Goal: Task Accomplishment & Management: Manage account settings

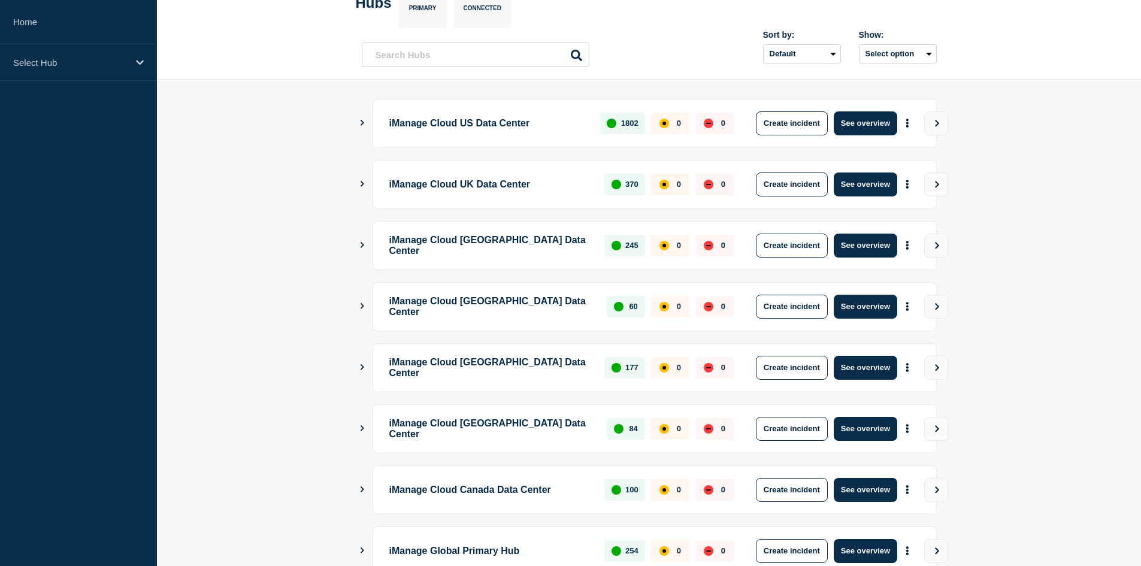
scroll to position [283, 0]
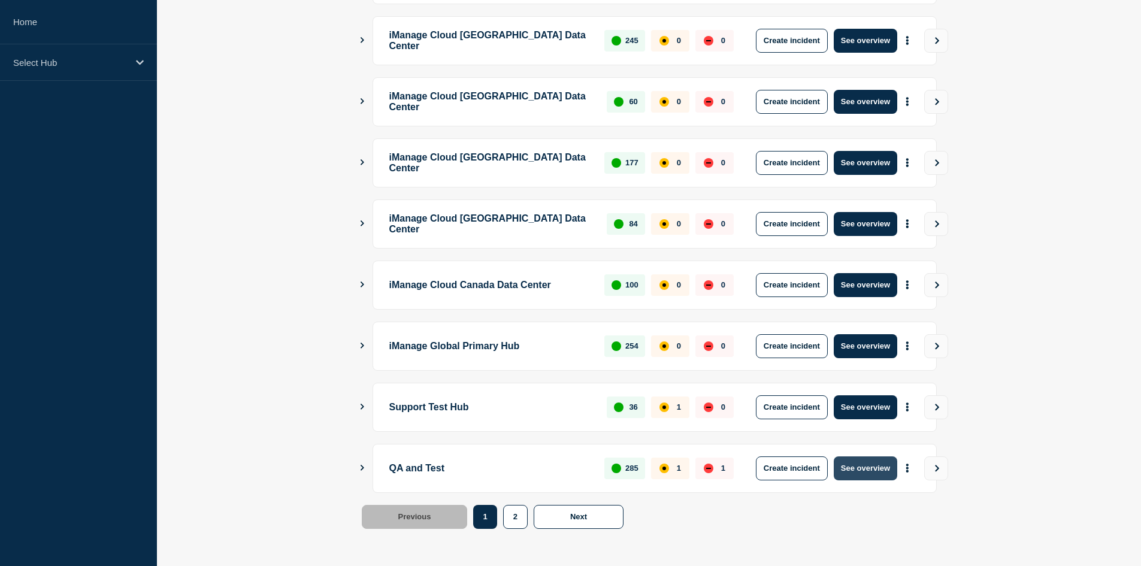
click at [845, 460] on button "See overview" at bounding box center [864, 468] width 63 height 24
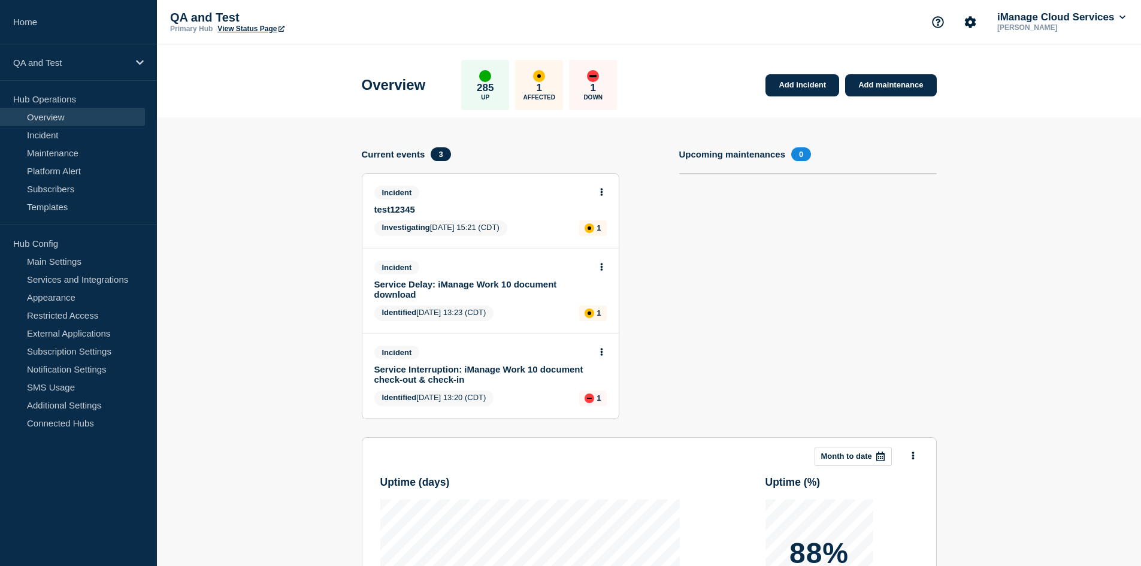
click at [603, 194] on button at bounding box center [601, 192] width 10 height 10
click at [596, 224] on link "View incident" at bounding box center [596, 221] width 49 height 10
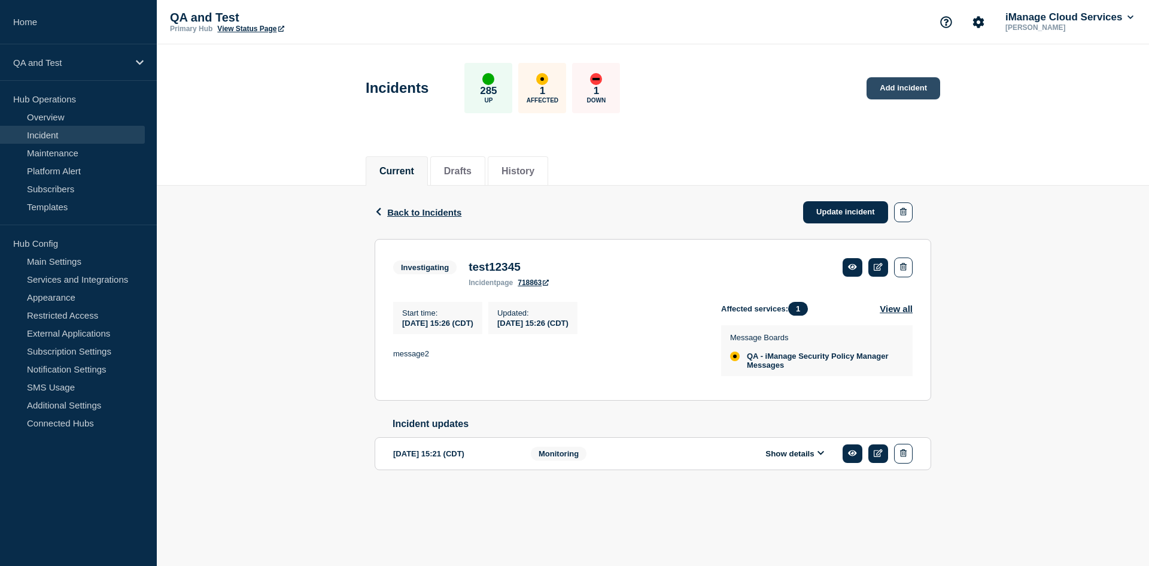
click at [900, 81] on link "Add incident" at bounding box center [904, 88] width 74 height 22
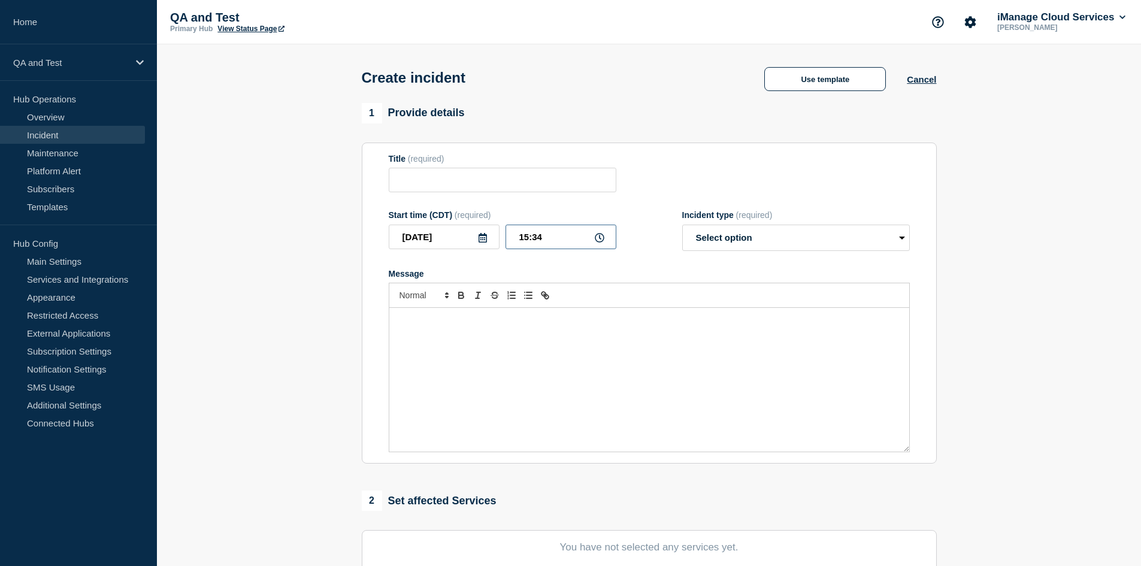
click at [552, 242] on input "15:34" at bounding box center [560, 237] width 111 height 25
click at [492, 393] on div "Message" at bounding box center [649, 380] width 520 height 144
click at [493, 353] on div "Message" at bounding box center [649, 380] width 520 height 144
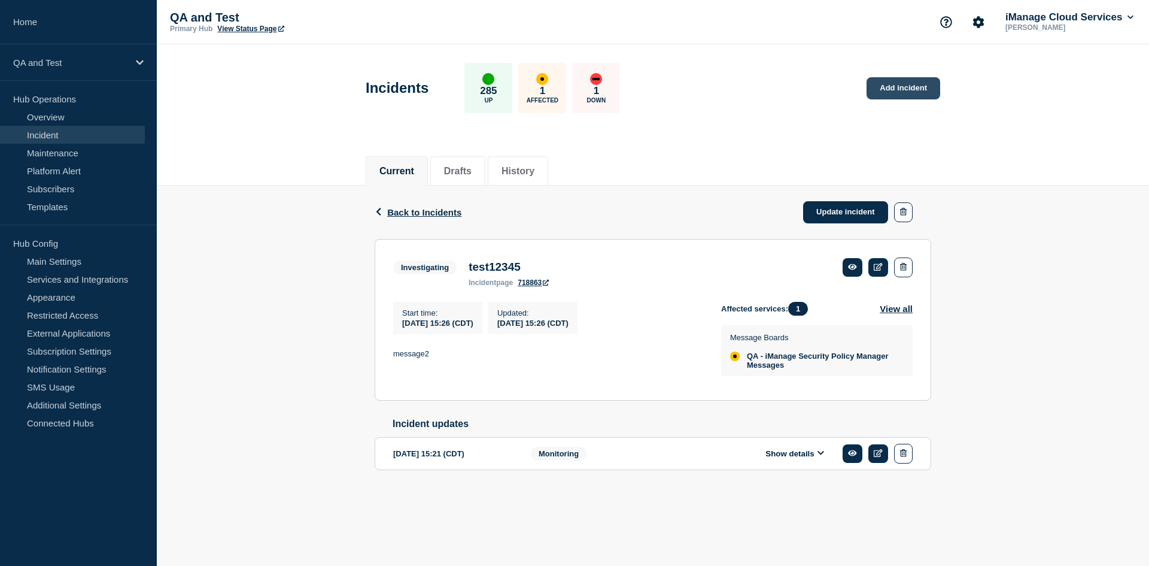
click at [898, 88] on link "Add incident" at bounding box center [904, 88] width 74 height 22
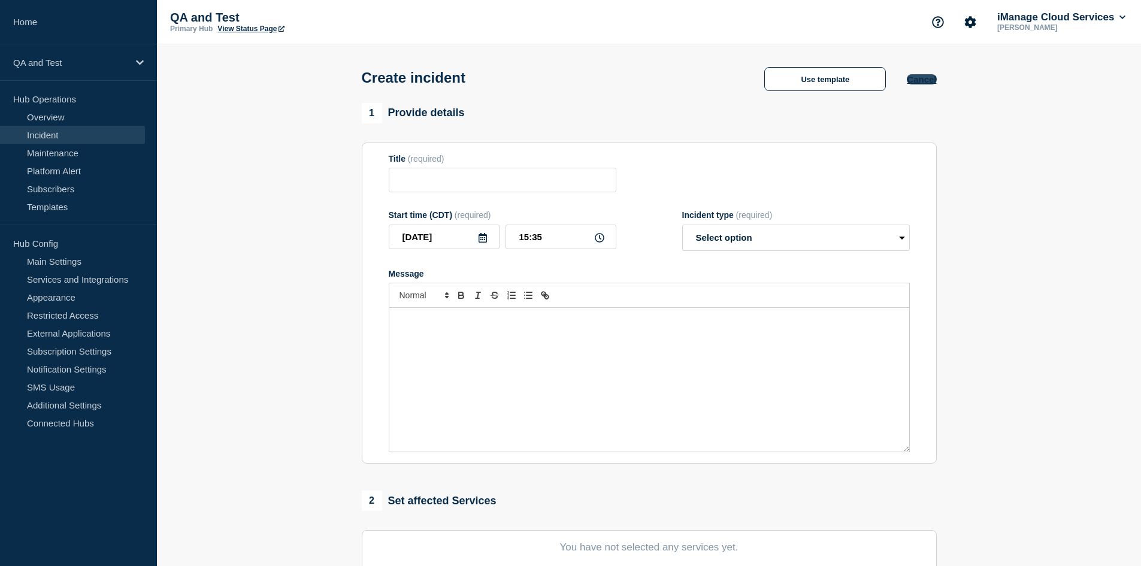
click at [933, 78] on button "Cancel" at bounding box center [920, 79] width 29 height 10
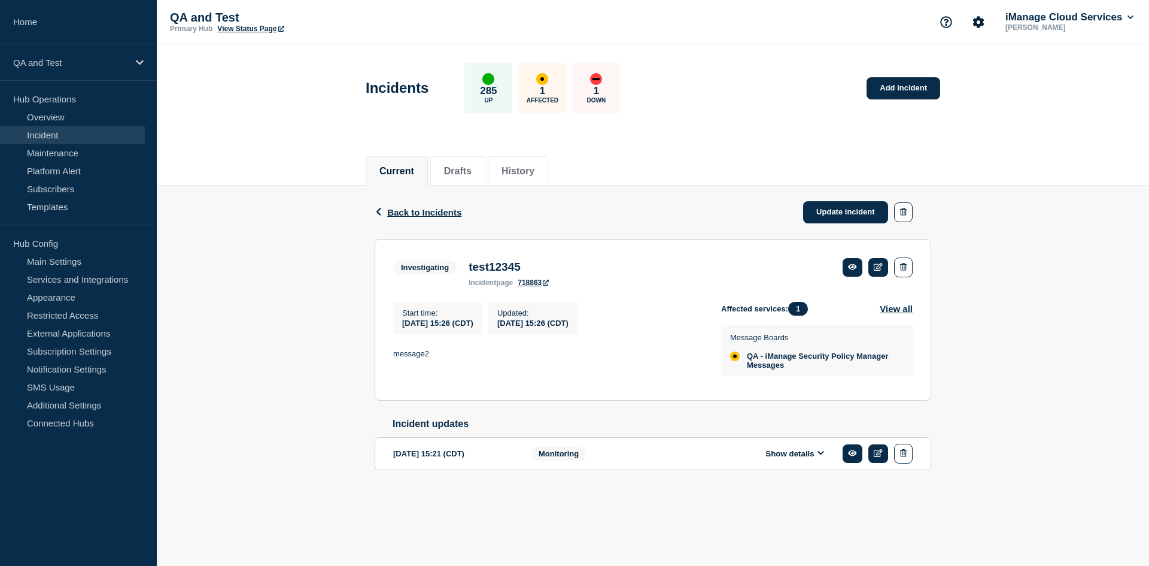
click at [420, 202] on div "Back Back to Incidents Update incident" at bounding box center [653, 212] width 557 height 53
click at [424, 216] on span "Back to Incidents" at bounding box center [424, 212] width 74 height 10
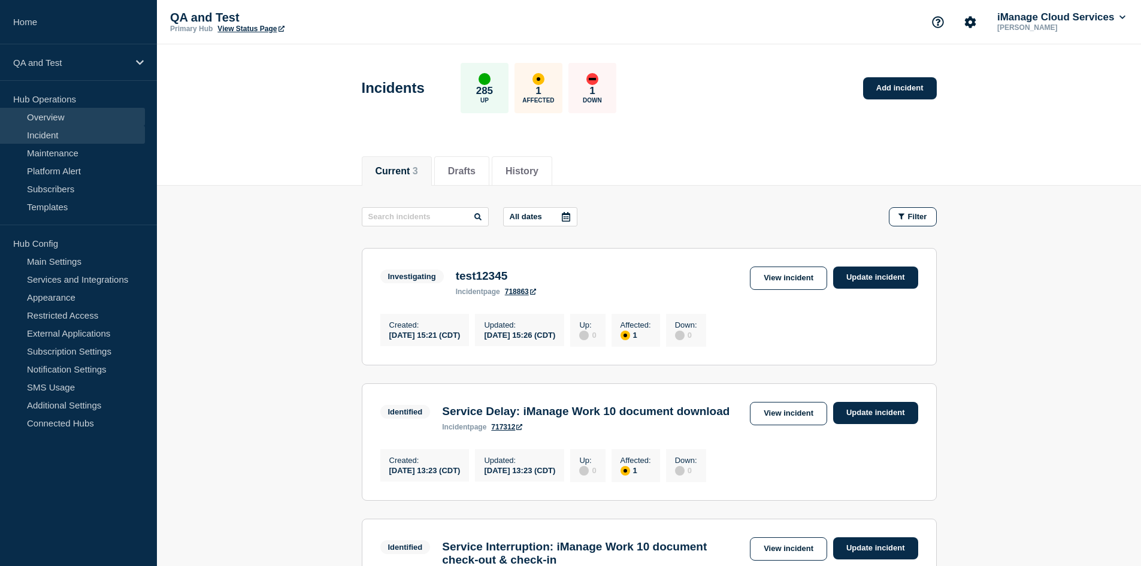
click at [83, 113] on link "Overview" at bounding box center [72, 117] width 145 height 18
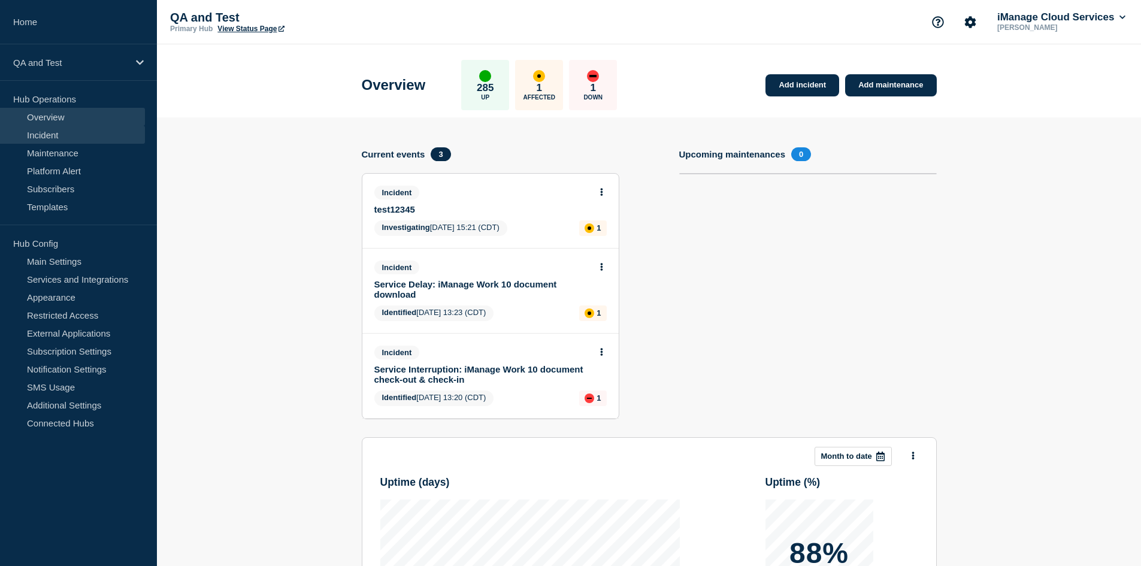
click at [68, 139] on link "Incident" at bounding box center [72, 135] width 145 height 18
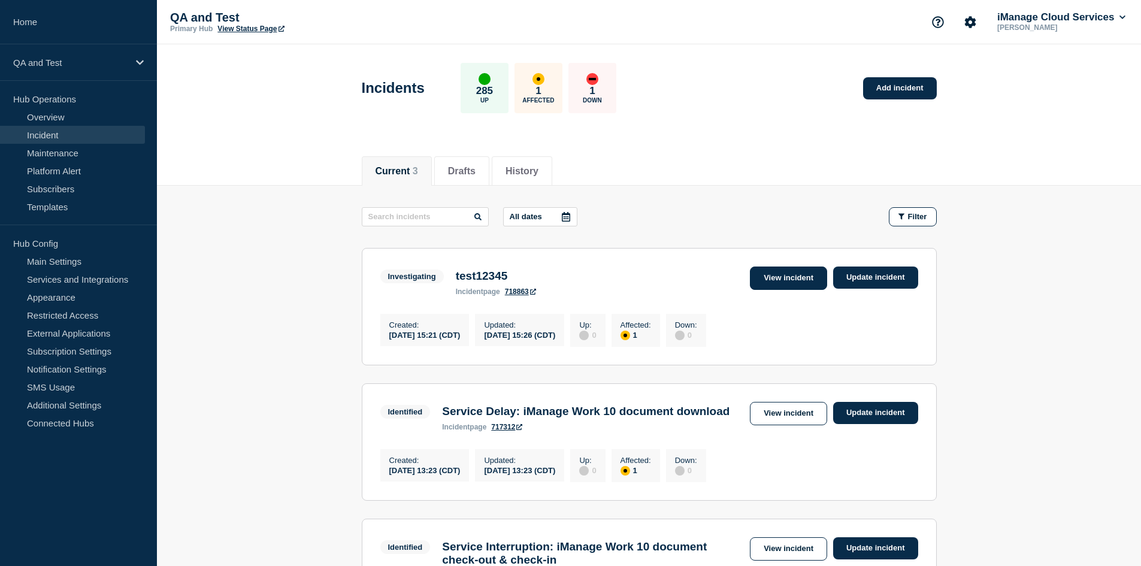
click at [794, 272] on link "View incident" at bounding box center [788, 277] width 77 height 23
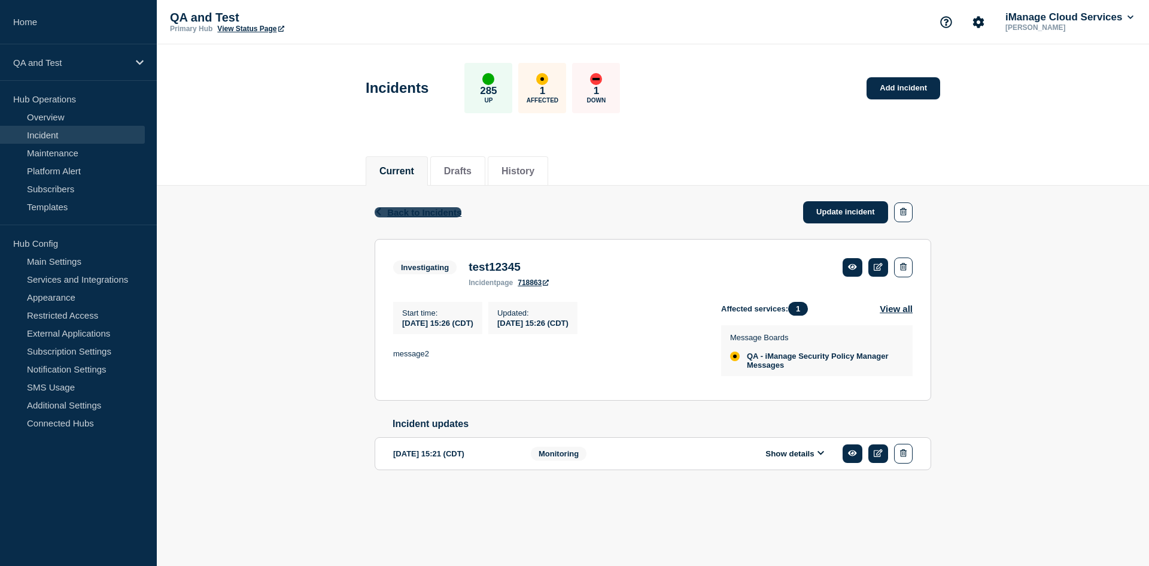
click at [417, 213] on span "Back to Incidents" at bounding box center [424, 212] width 74 height 10
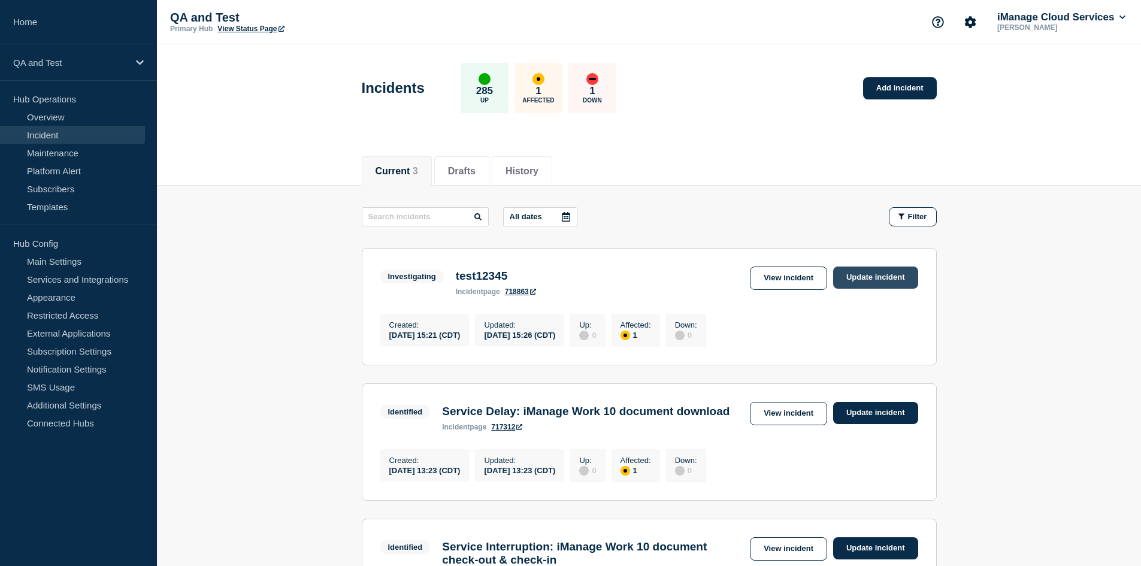
click at [885, 275] on link "Update incident" at bounding box center [875, 277] width 85 height 22
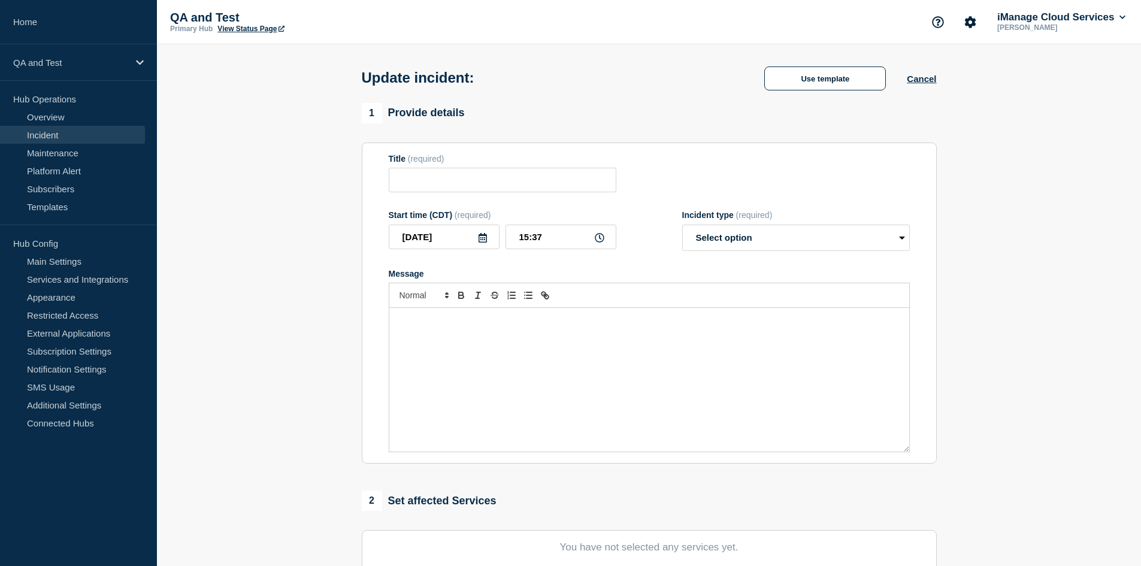
type input "test12345"
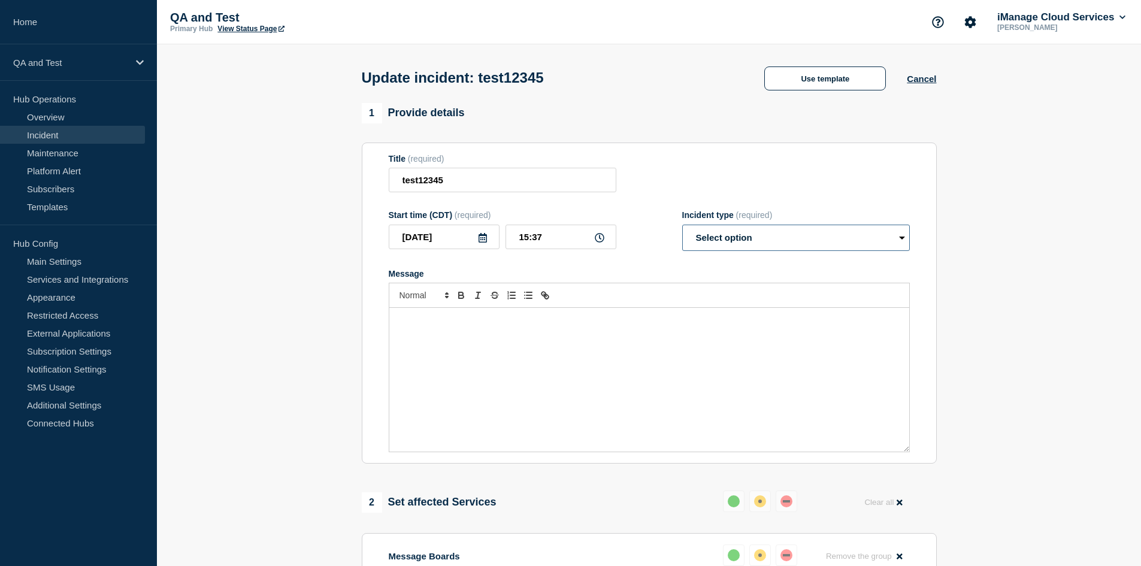
click at [779, 236] on select "Select option Investigating Identified Monitoring Resolved" at bounding box center [796, 238] width 228 height 26
click at [739, 406] on div "Message" at bounding box center [649, 380] width 520 height 144
click at [68, 22] on link "Home" at bounding box center [78, 22] width 157 height 44
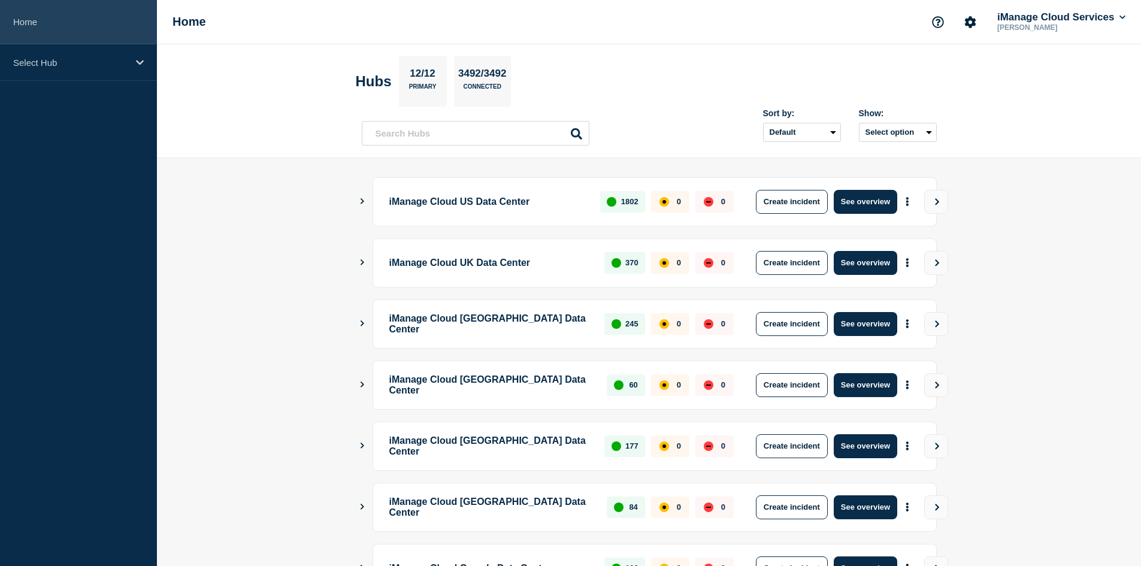
click at [68, 22] on link "Home" at bounding box center [78, 22] width 157 height 44
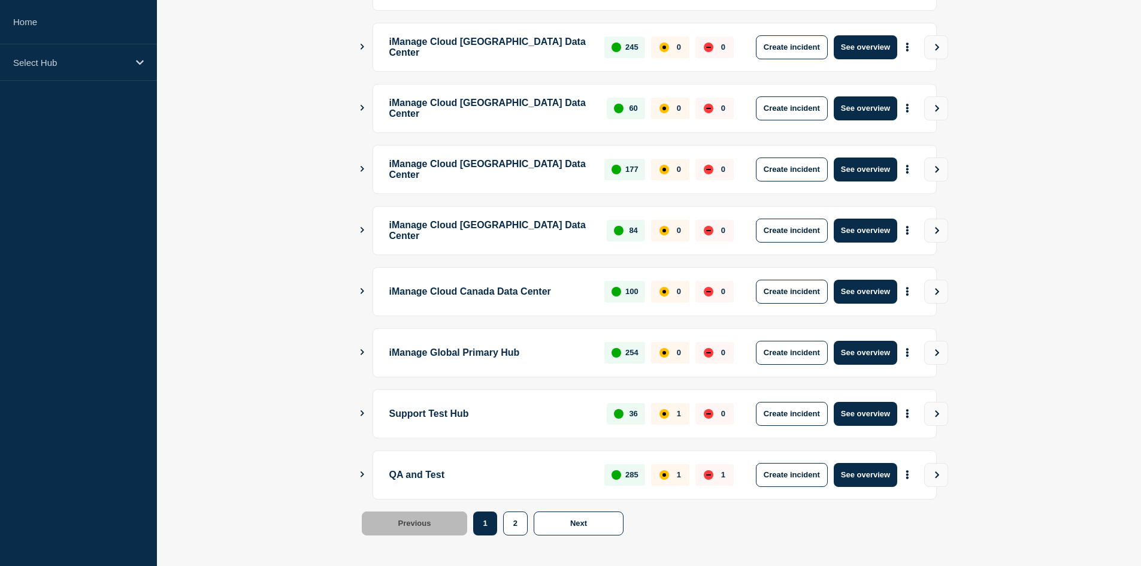
scroll to position [283, 0]
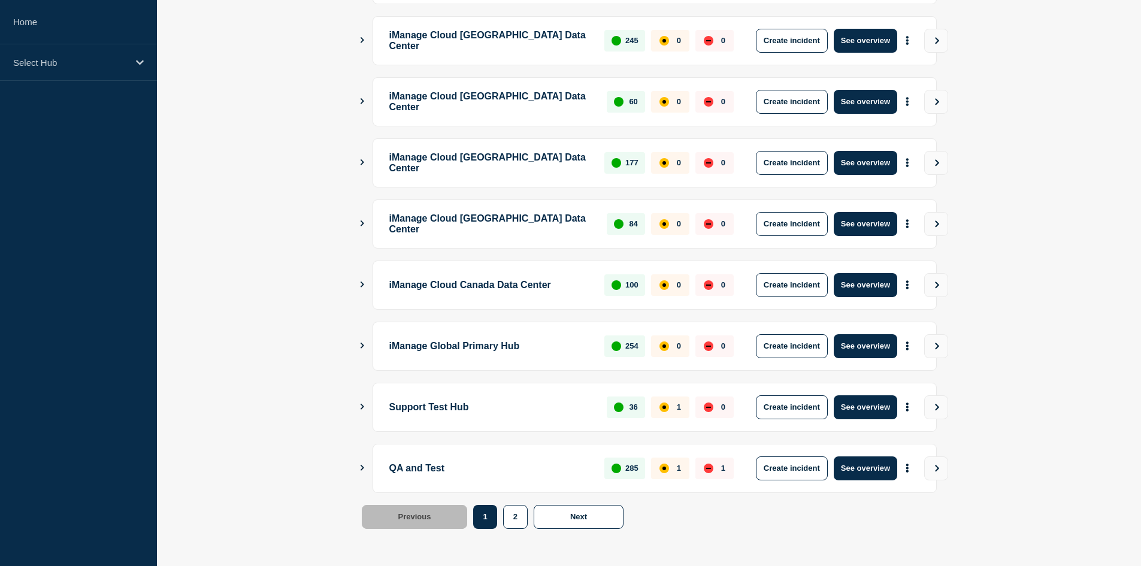
click at [362, 466] on icon "Show Connected Hubs" at bounding box center [362, 468] width 4 height 6
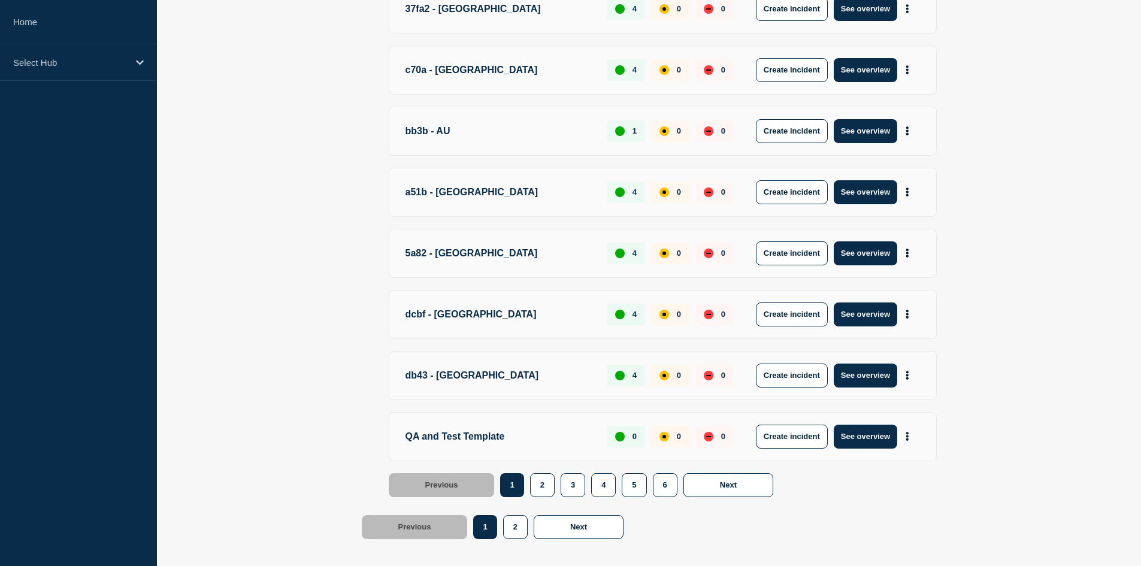
scroll to position [936, 0]
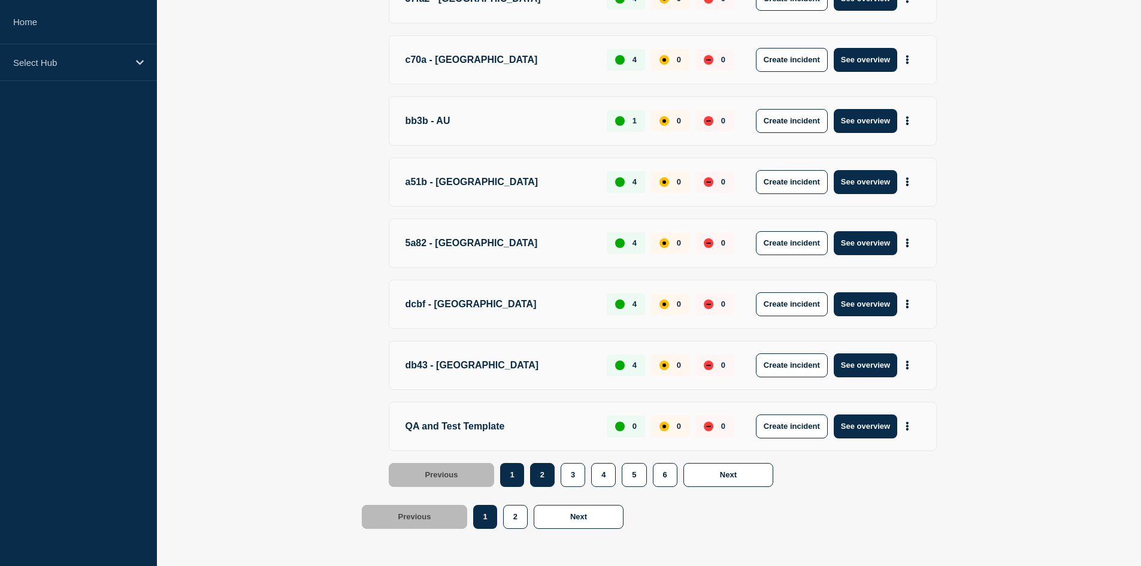
click at [539, 474] on button "2" at bounding box center [542, 475] width 25 height 24
click at [545, 471] on button "2" at bounding box center [542, 475] width 25 height 24
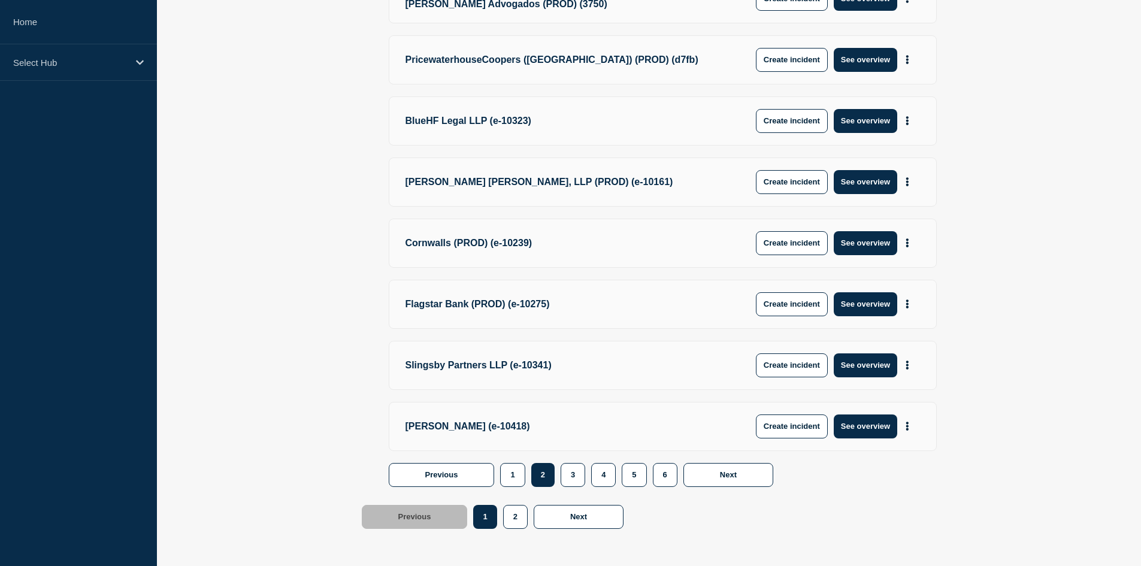
scroll to position [961, 0]
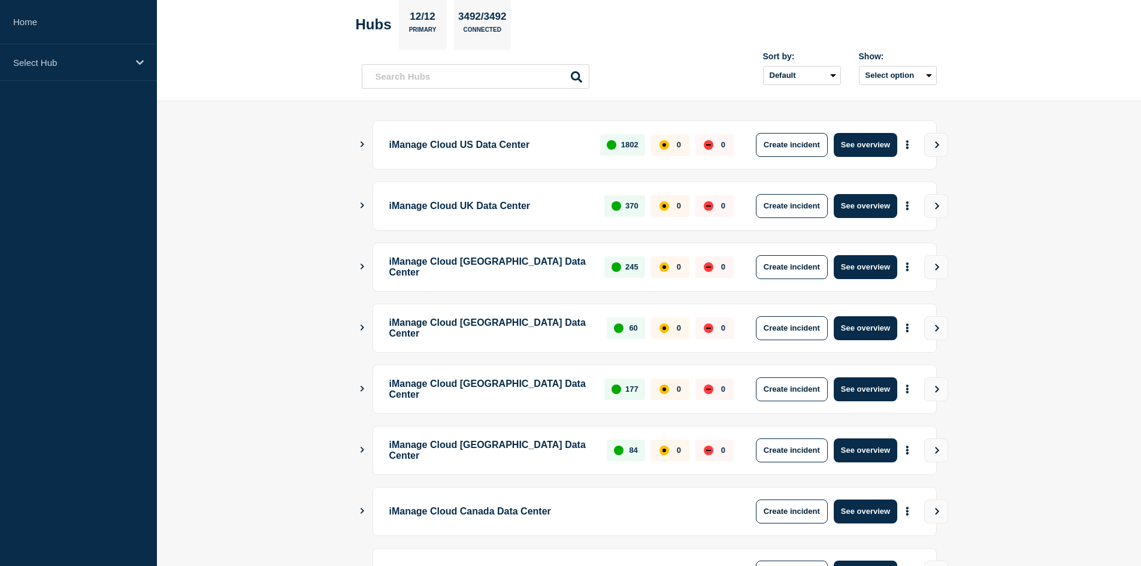
scroll to position [283, 0]
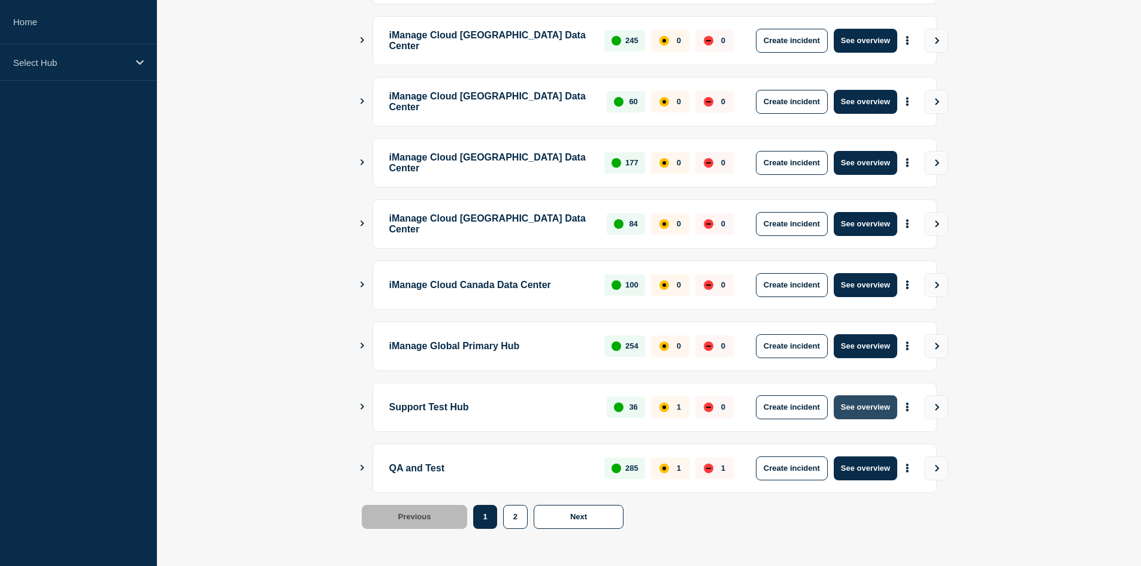
click at [872, 408] on button "See overview" at bounding box center [864, 407] width 63 height 24
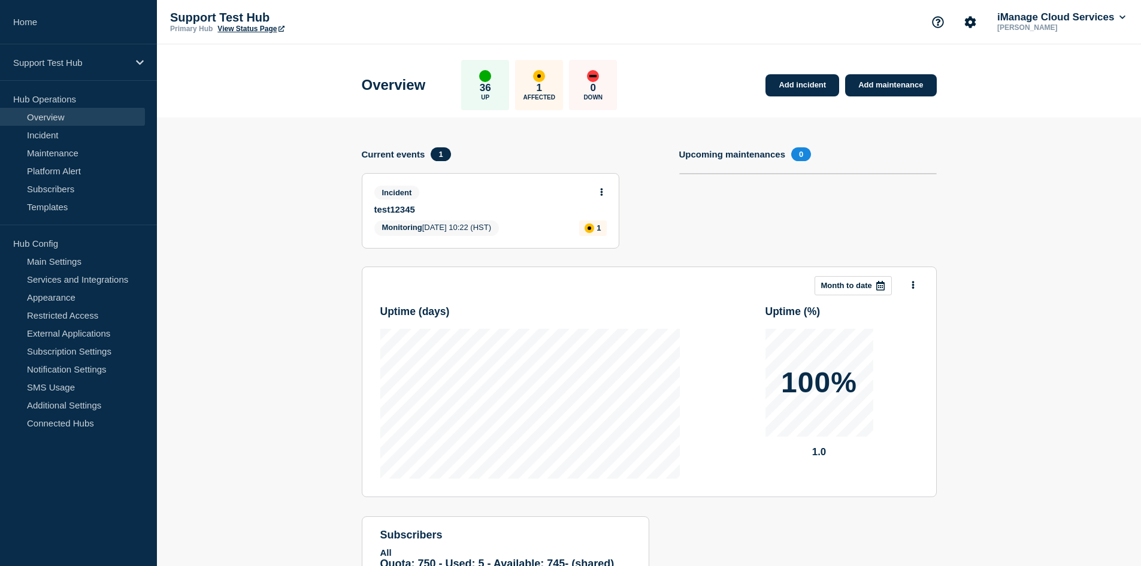
click at [602, 192] on icon at bounding box center [601, 192] width 3 height 8
click at [589, 219] on link "View incident" at bounding box center [596, 221] width 49 height 10
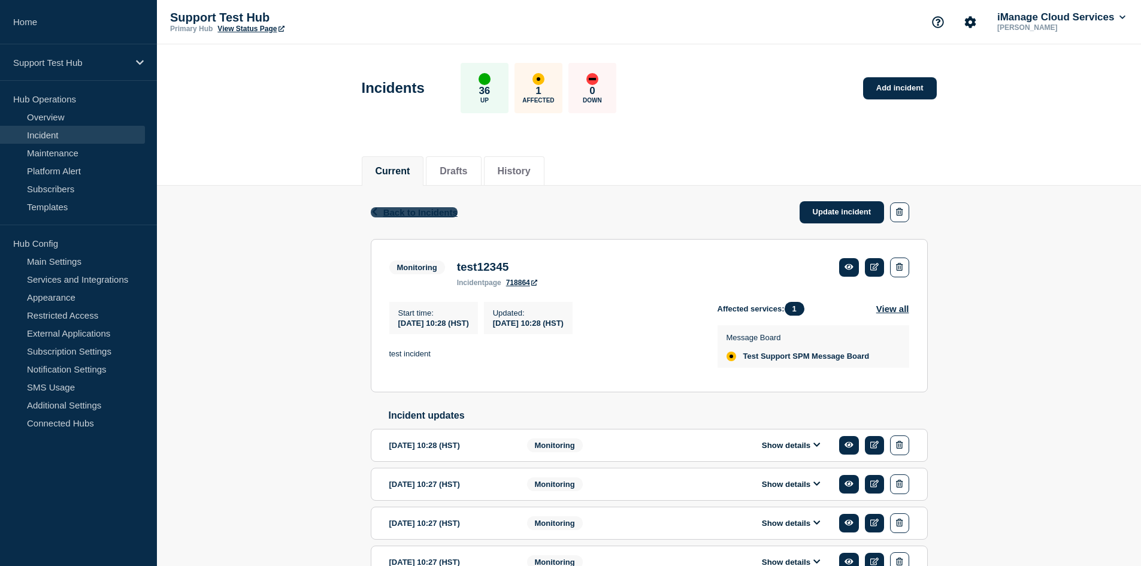
click at [424, 212] on span "Back to Incidents" at bounding box center [420, 212] width 74 height 10
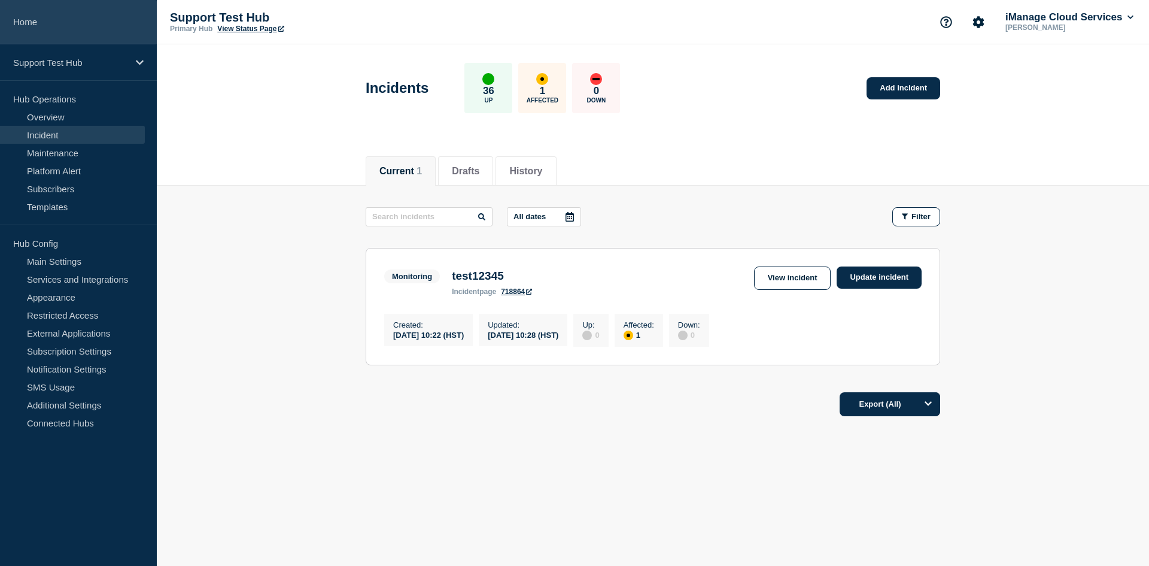
click at [117, 24] on link "Home" at bounding box center [78, 22] width 157 height 44
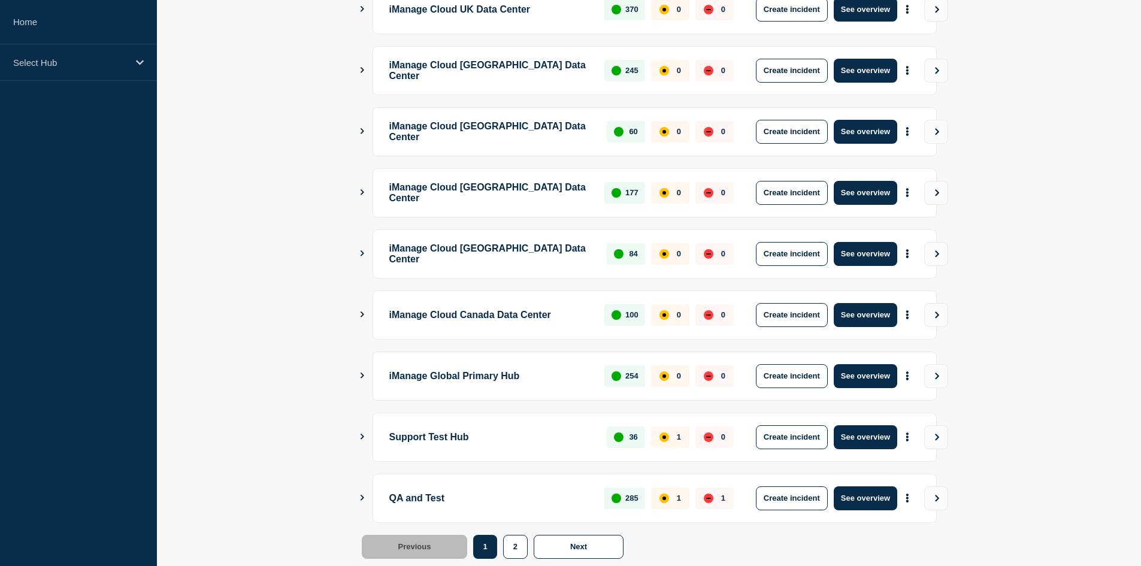
scroll to position [283, 0]
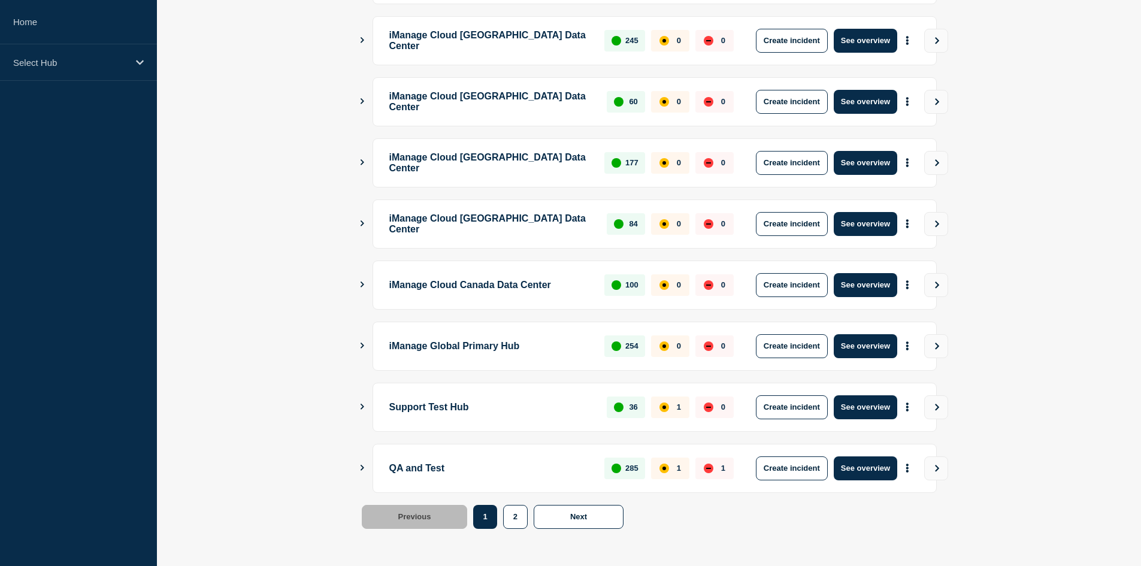
click at [366, 465] on icon "Show Connected Hubs" at bounding box center [362, 468] width 8 height 6
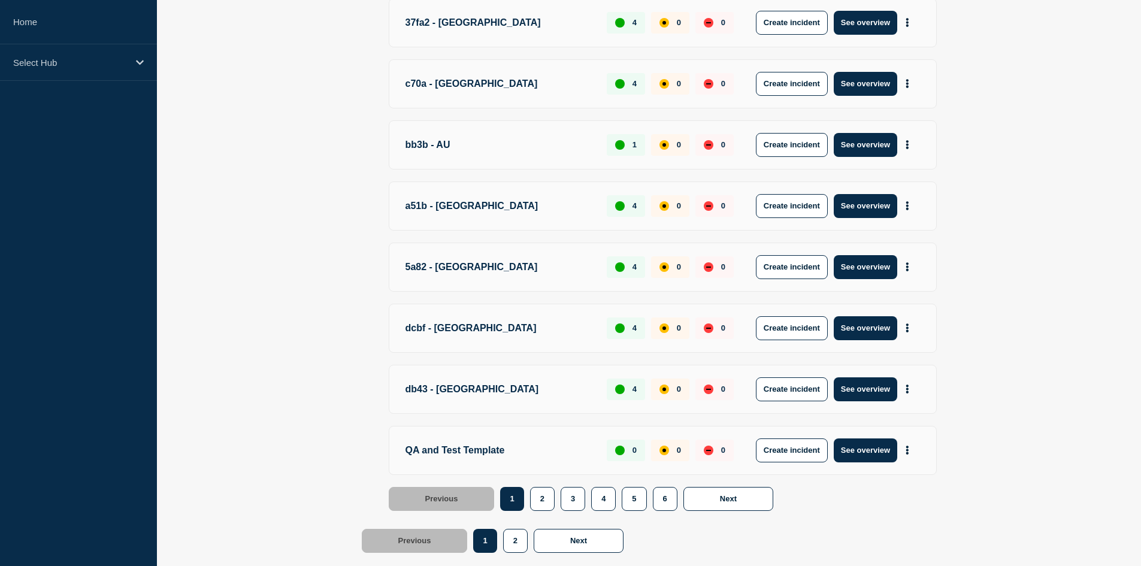
scroll to position [936, 0]
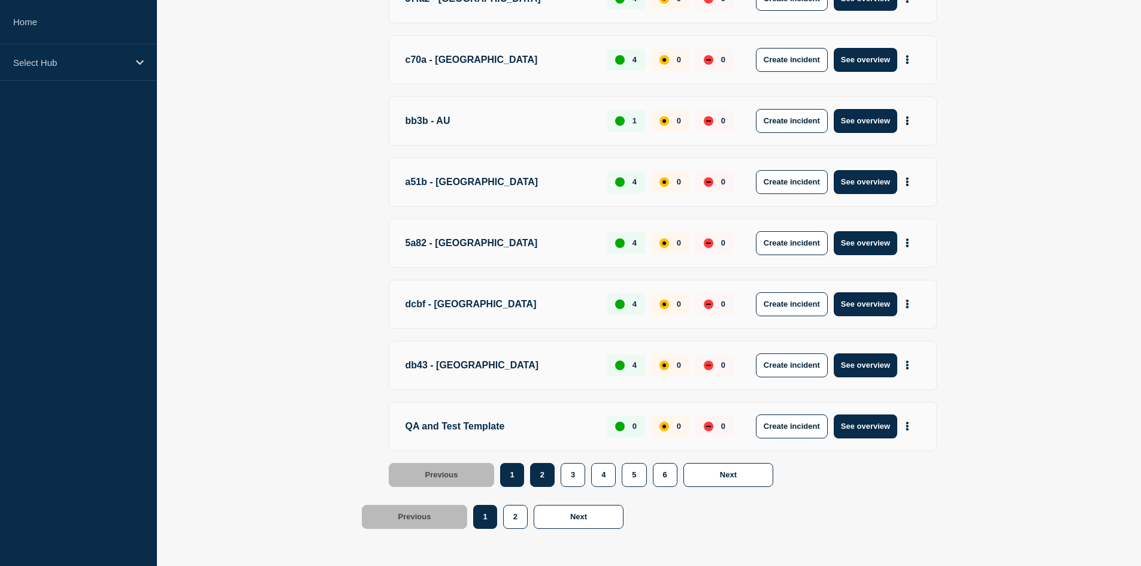
click at [549, 472] on button "2" at bounding box center [542, 475] width 25 height 24
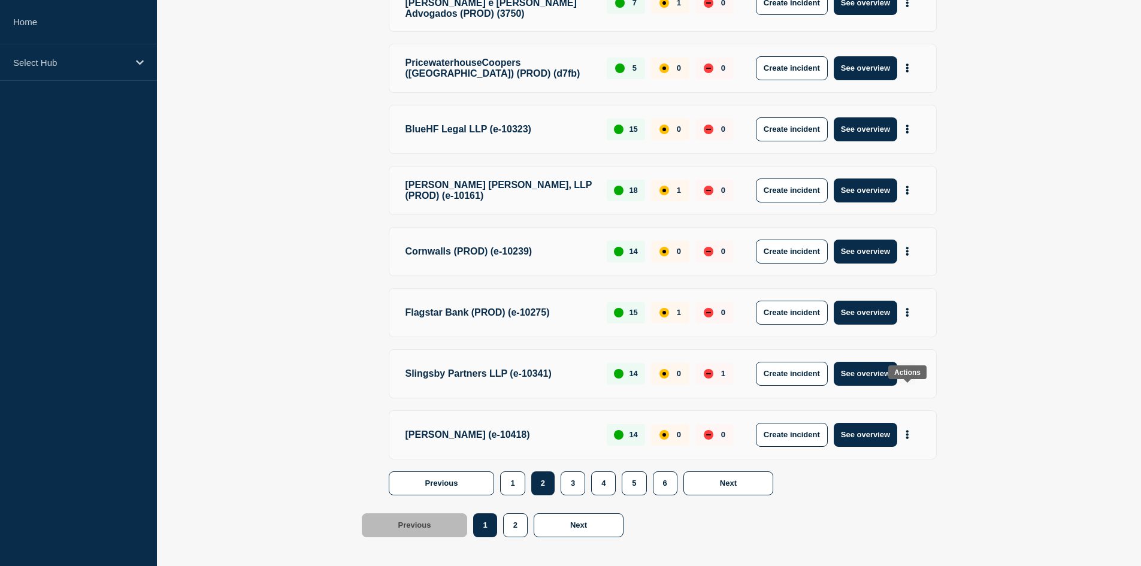
click at [907, 378] on icon "More actions" at bounding box center [907, 373] width 2 height 9
click at [912, 448] on link "View Status Page" at bounding box center [906, 445] width 88 height 10
click at [851, 386] on button "See overview" at bounding box center [864, 374] width 63 height 24
